Goal: Task Accomplishment & Management: Use online tool/utility

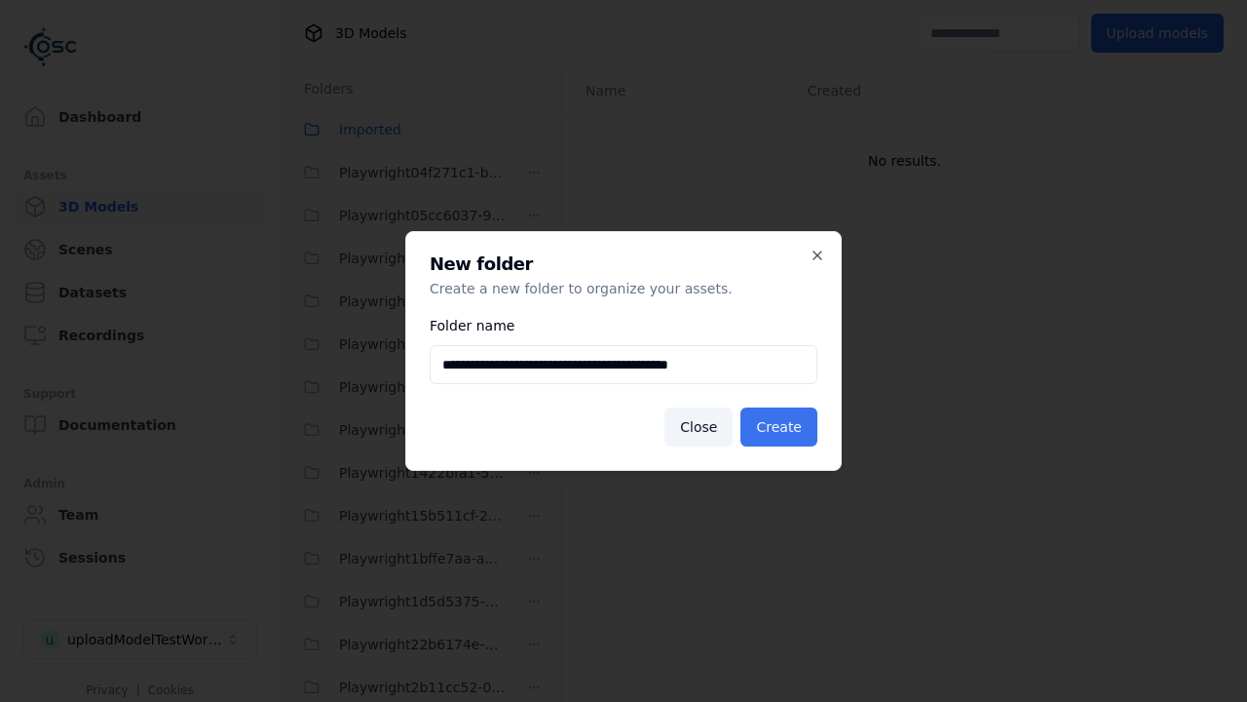
type input "**********"
click at [782, 427] on button "Create" at bounding box center [779, 426] width 77 height 39
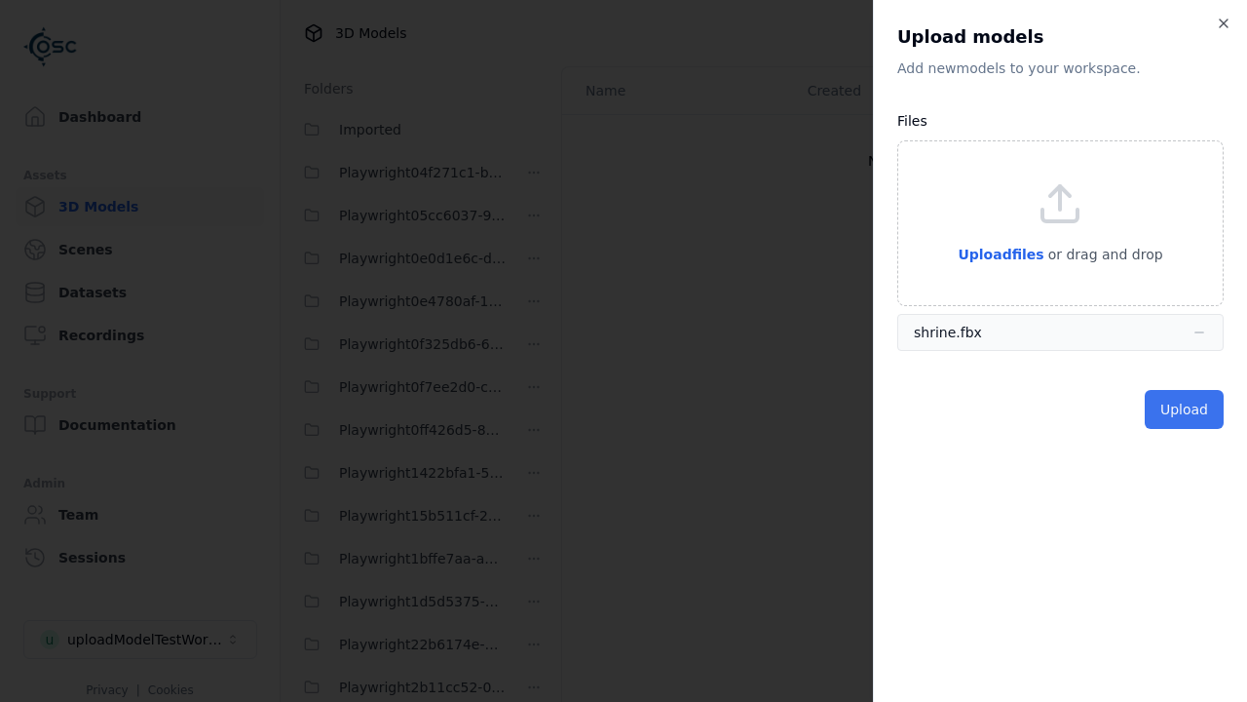
click at [1187, 409] on button "Upload" at bounding box center [1184, 409] width 79 height 39
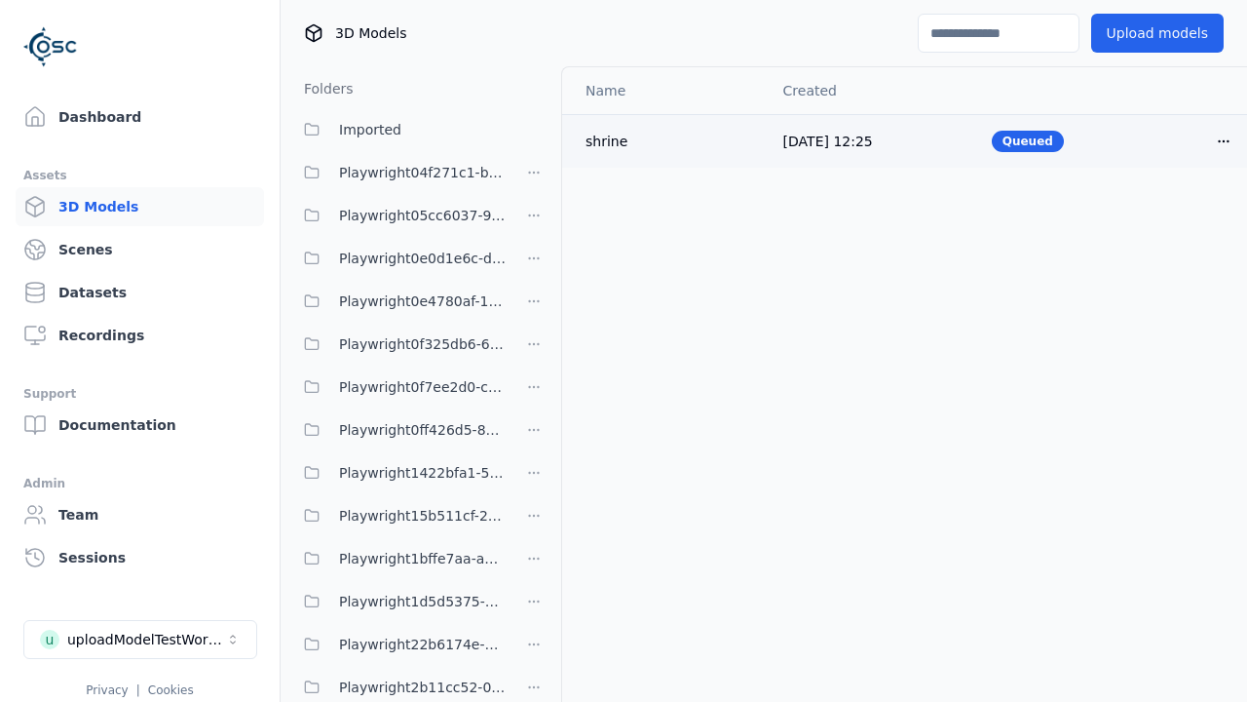
click at [1224, 140] on html "Support Dashboard Assets 3D Models Scenes Datasets Recordings Support Documenta…" at bounding box center [623, 351] width 1247 height 702
